Goal: Find contact information: Find contact information

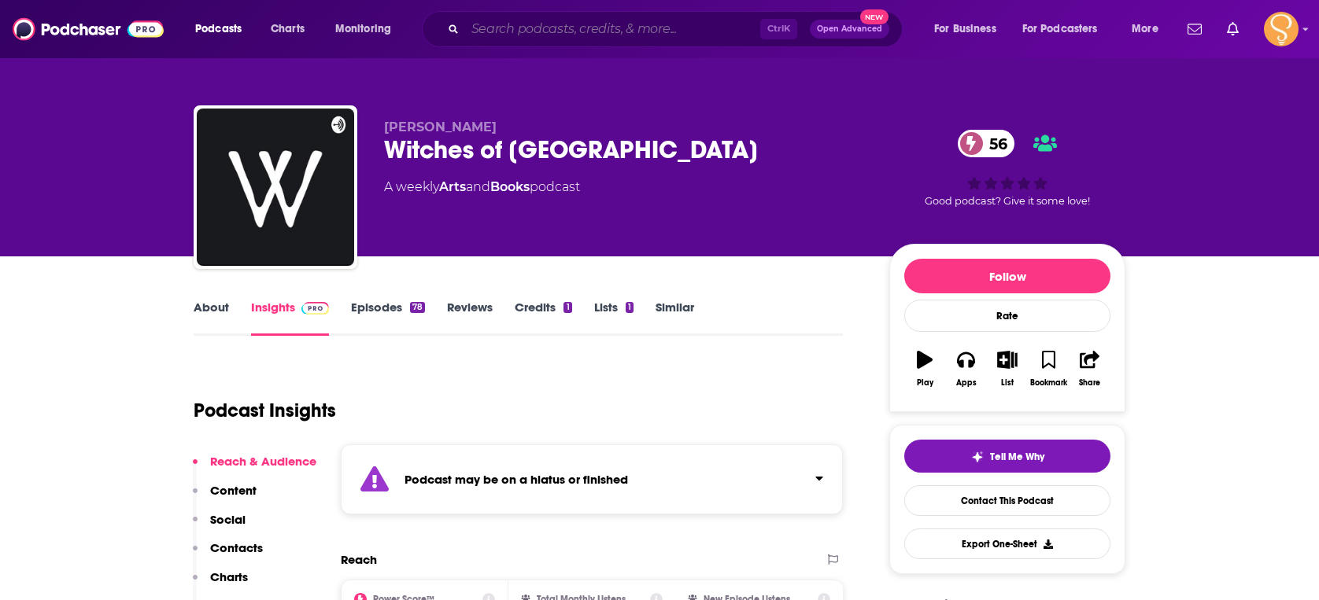
click at [581, 34] on input "Search podcasts, credits, & more..." at bounding box center [612, 29] width 295 height 25
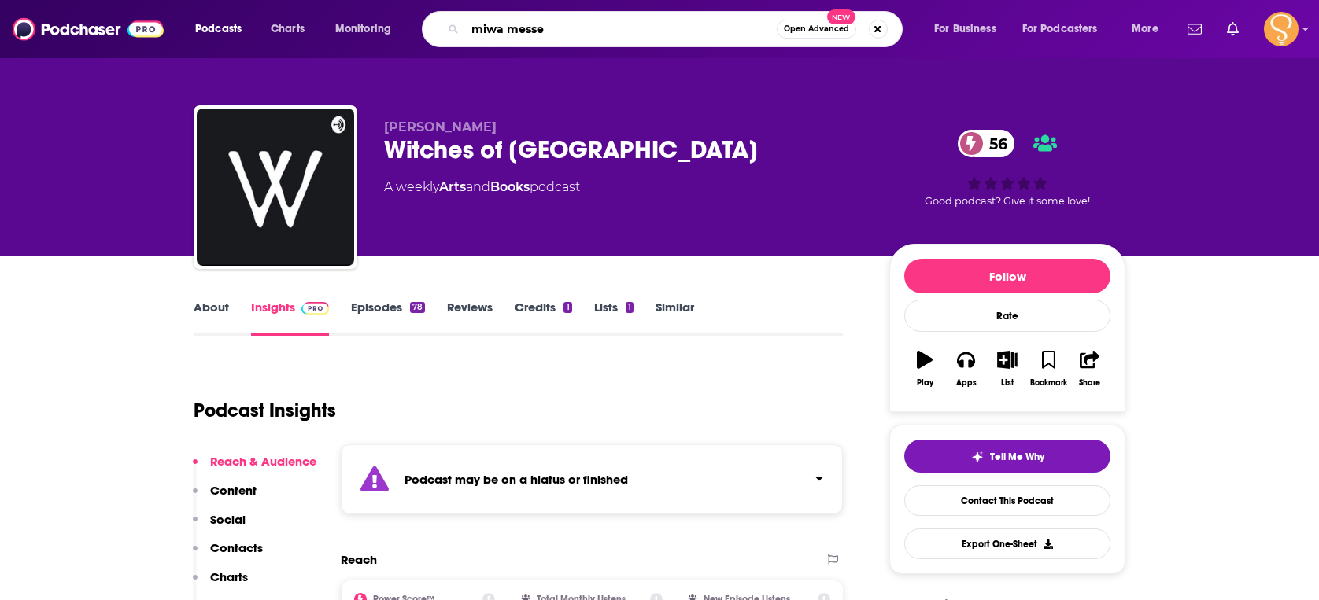
type input "[PERSON_NAME]"
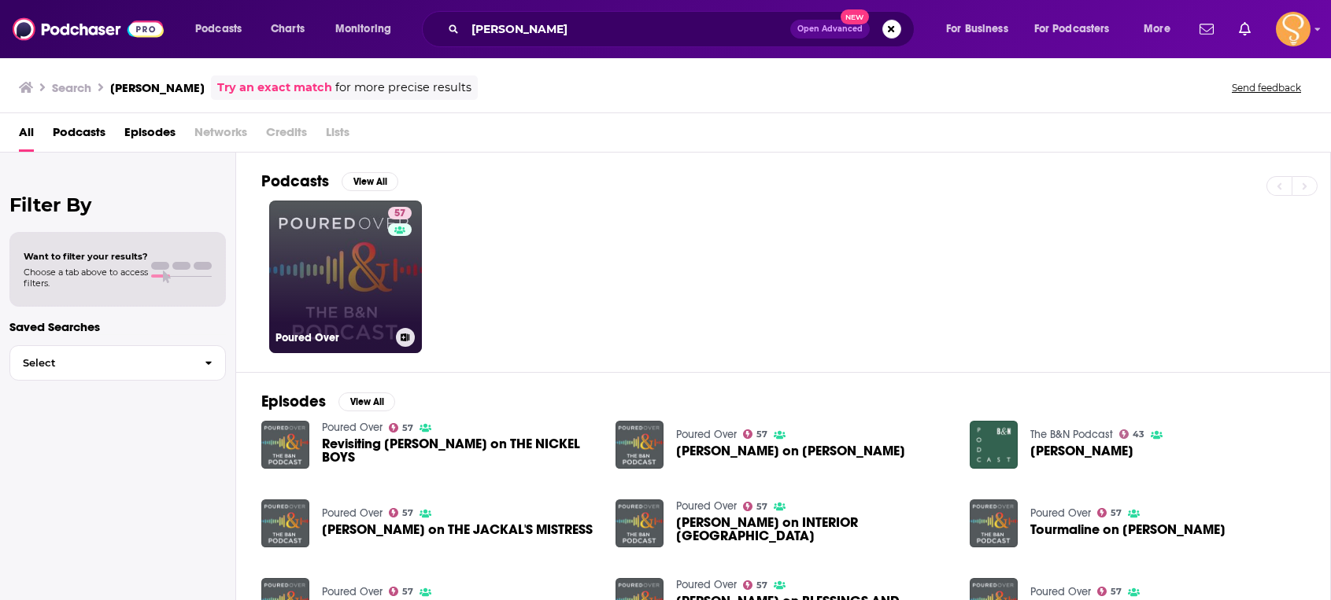
click at [360, 272] on link "57 Poured Over" at bounding box center [345, 277] width 153 height 153
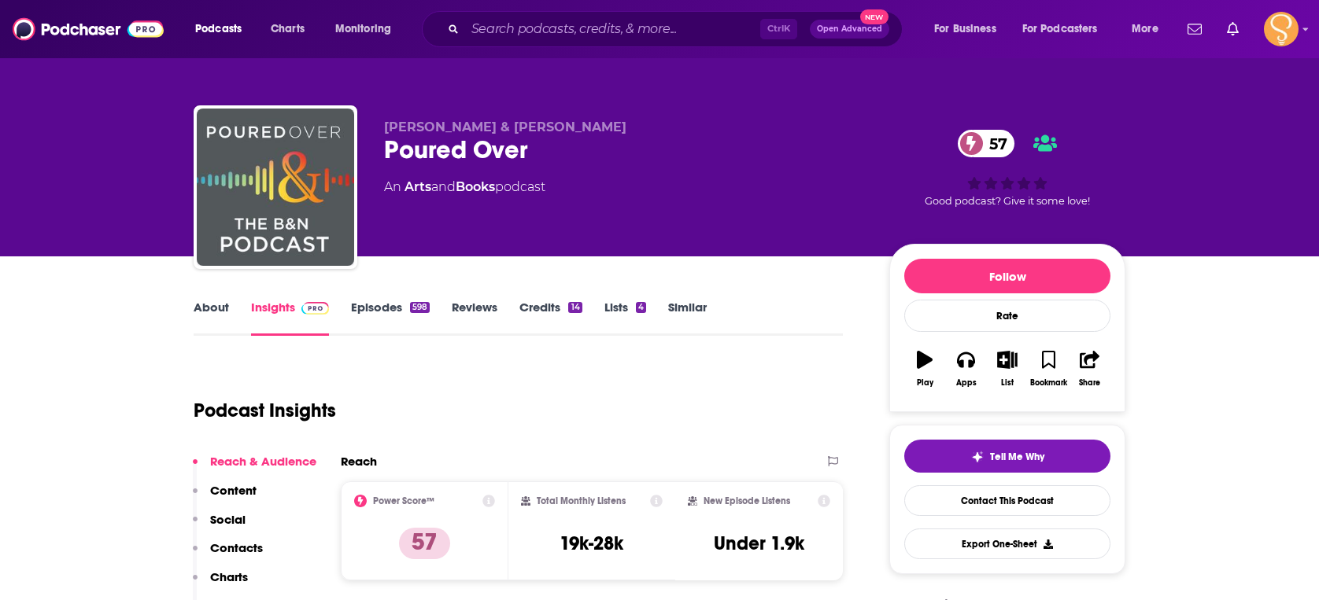
click at [215, 316] on link "About" at bounding box center [211, 318] width 35 height 36
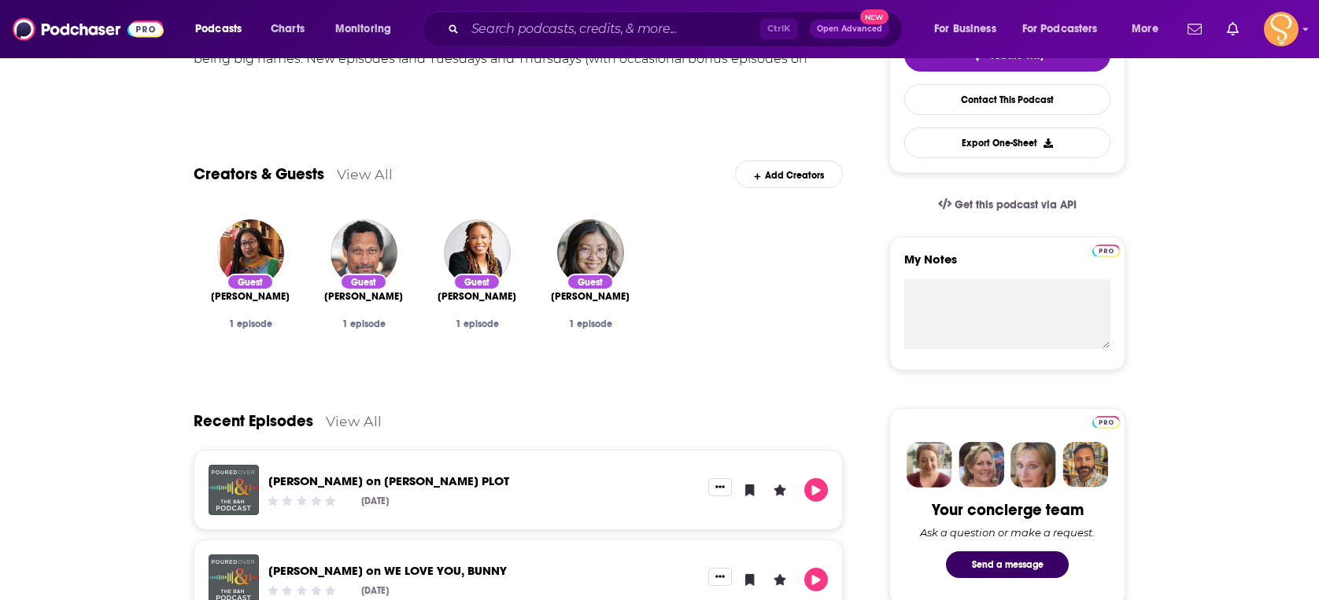
scroll to position [236, 0]
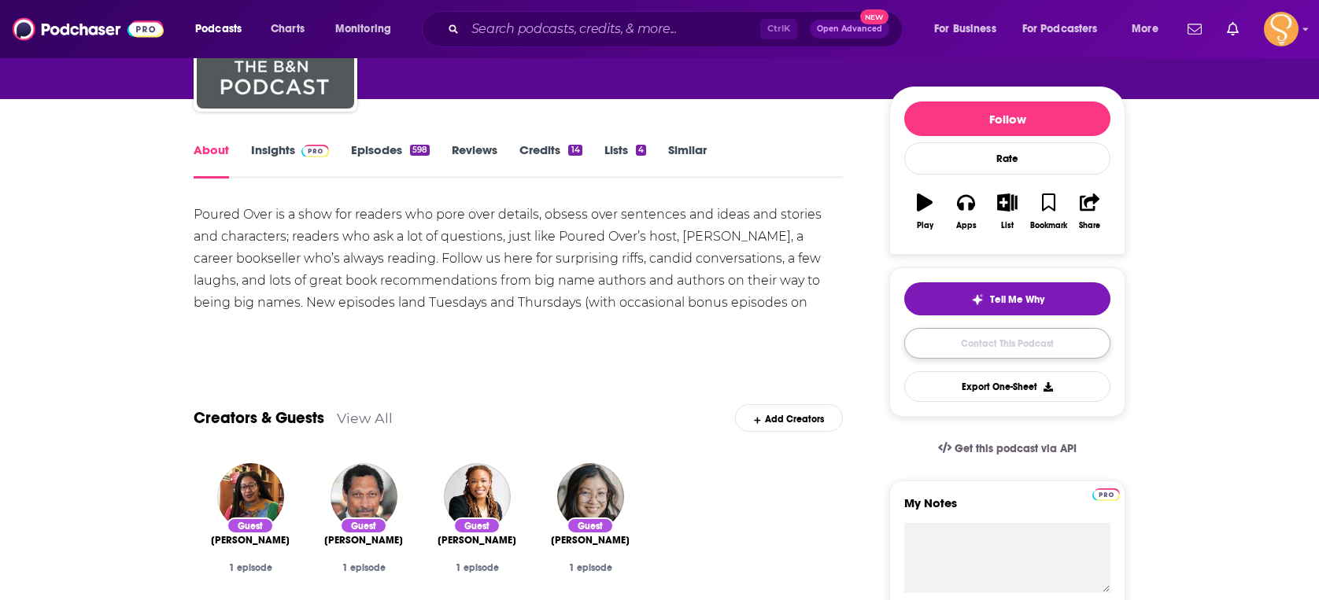
click at [967, 344] on link "Contact This Podcast" at bounding box center [1007, 343] width 206 height 31
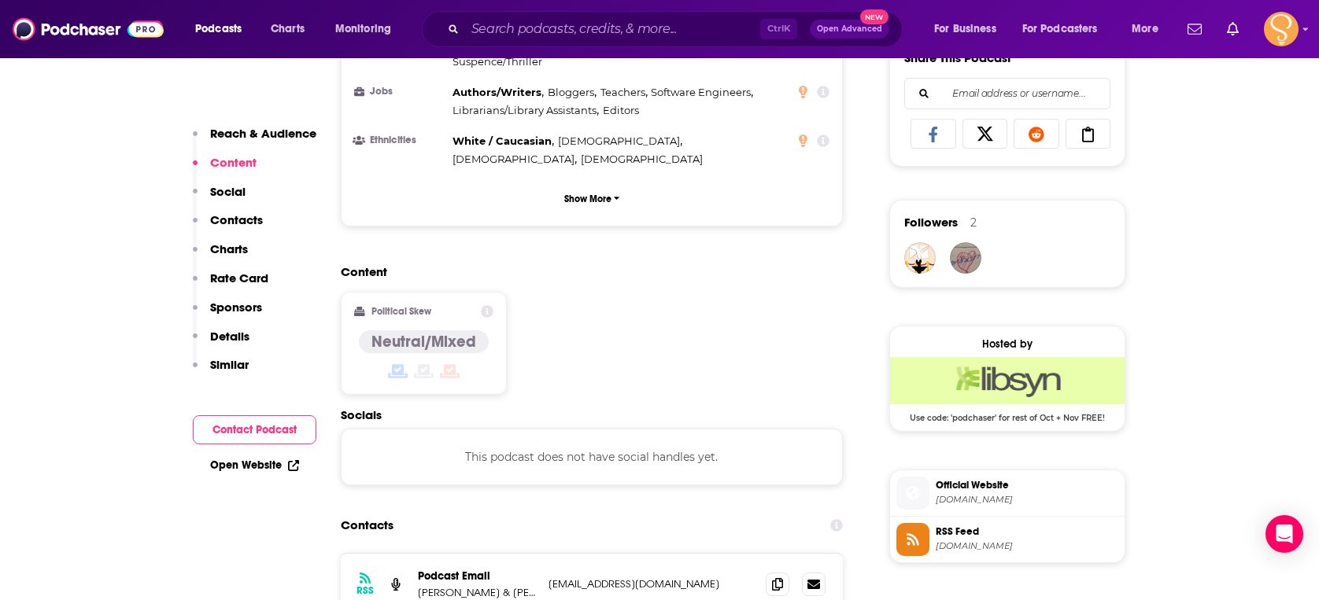
scroll to position [758, 0]
